Goal: Check status: Check status

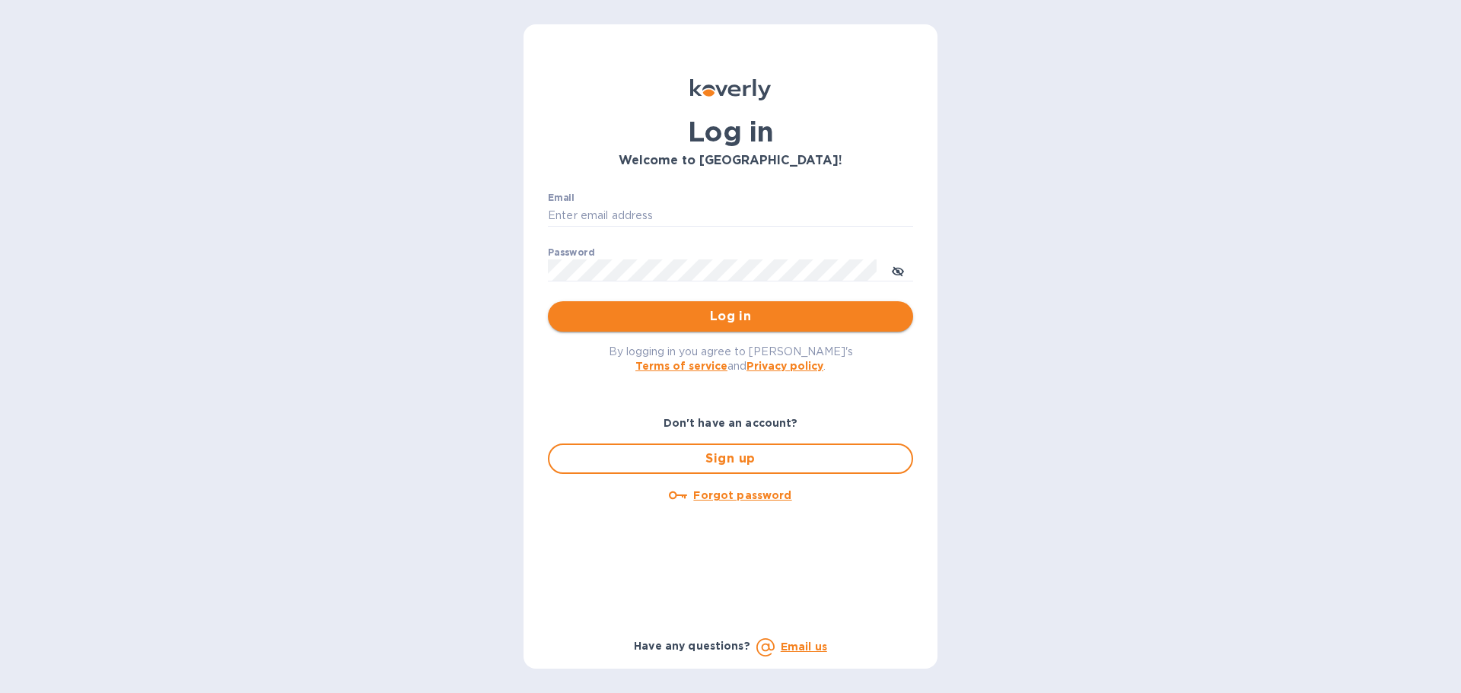
type input "[EMAIL_ADDRESS][DOMAIN_NAME]"
click at [642, 314] on span "Log in" at bounding box center [730, 317] width 341 height 18
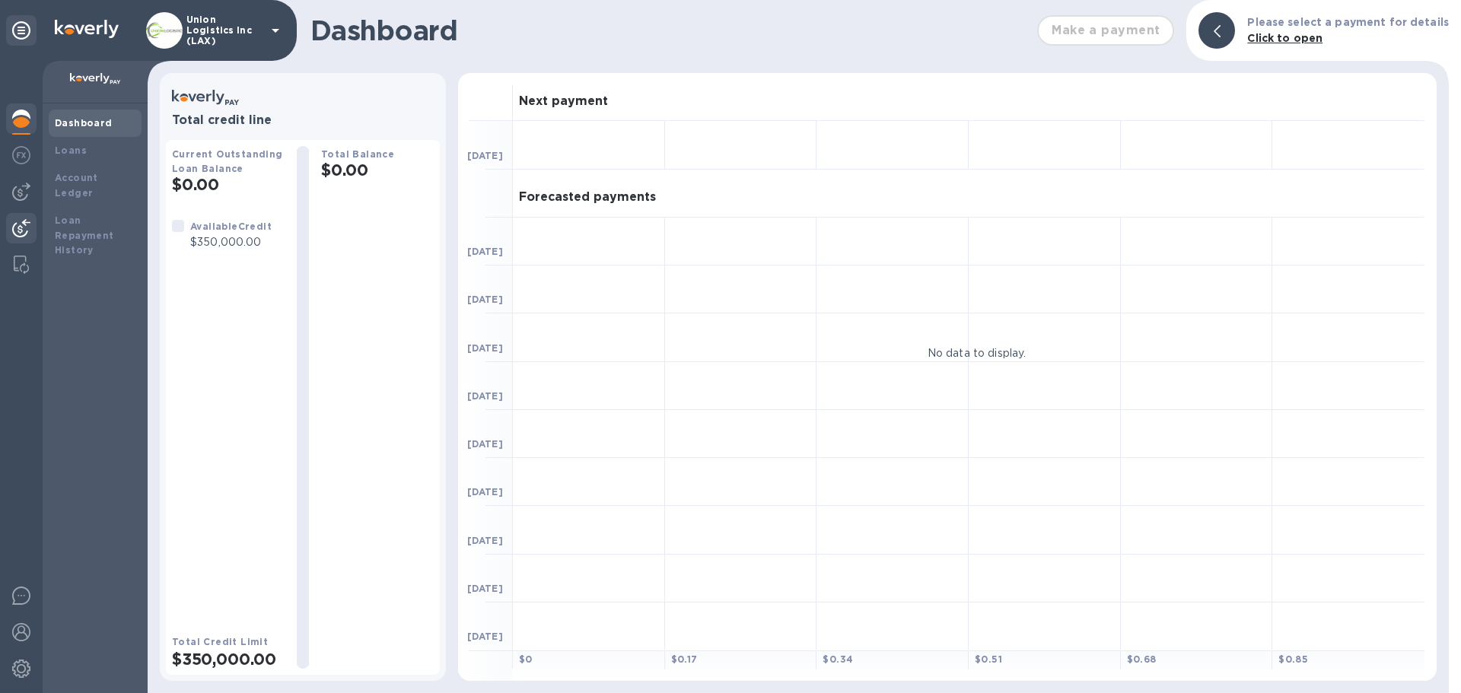
click at [21, 224] on img at bounding box center [21, 228] width 18 height 18
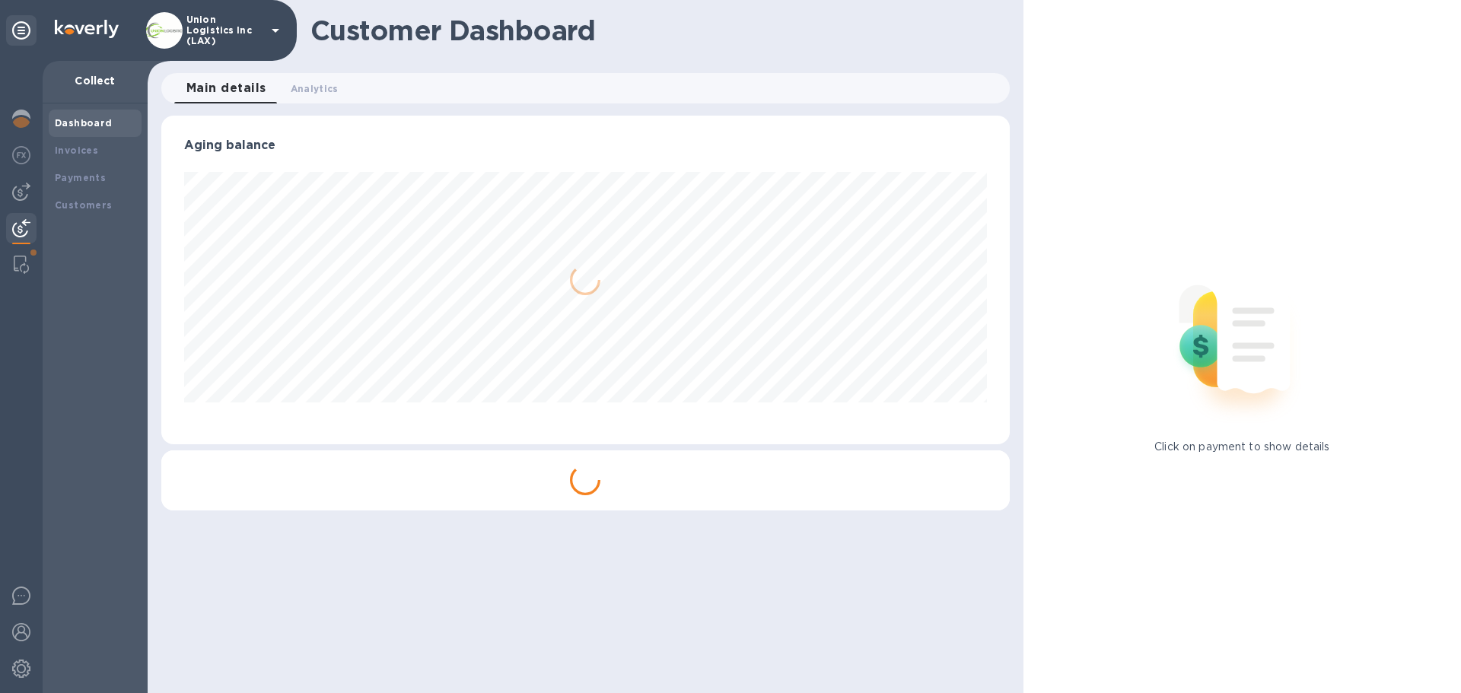
scroll to position [329, 848]
click at [118, 173] on div "Payments" at bounding box center [95, 177] width 81 height 15
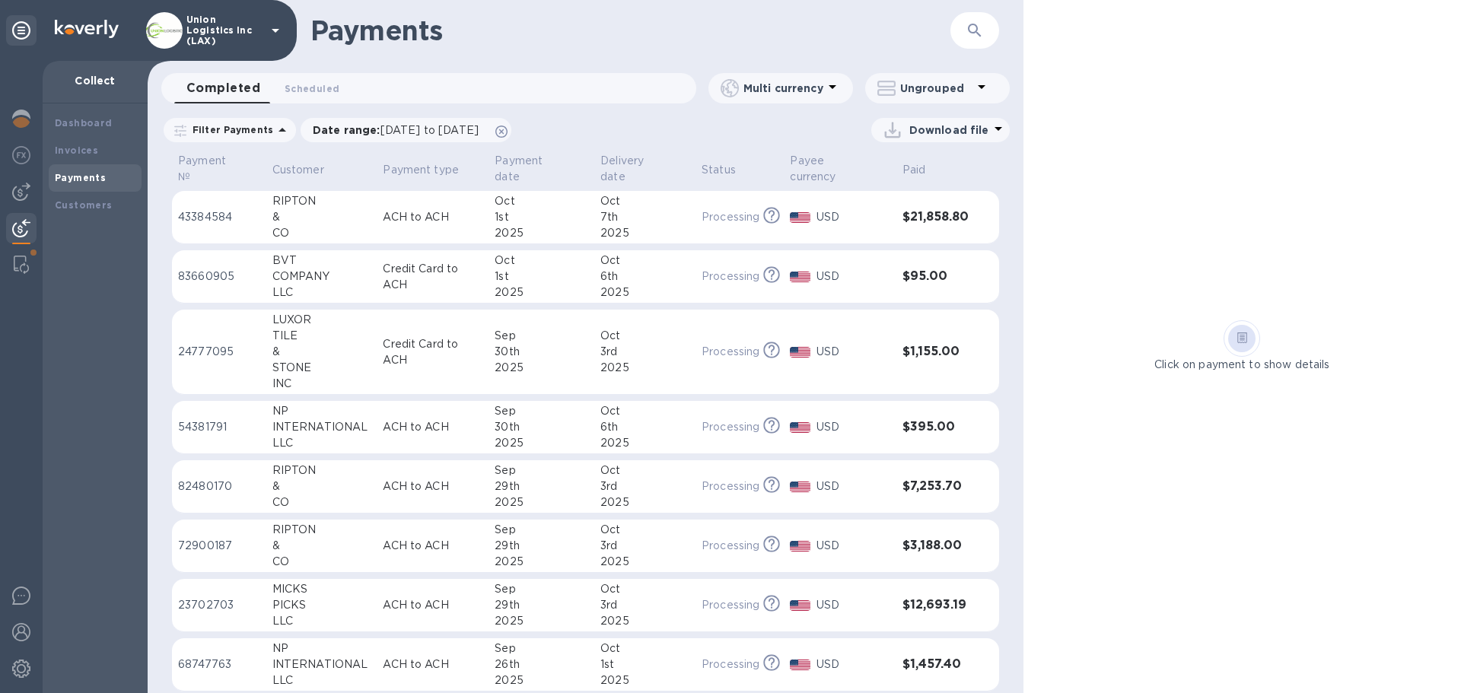
click at [495, 220] on div "1st" at bounding box center [542, 217] width 94 height 16
